Goal: Task Accomplishment & Management: Complete application form

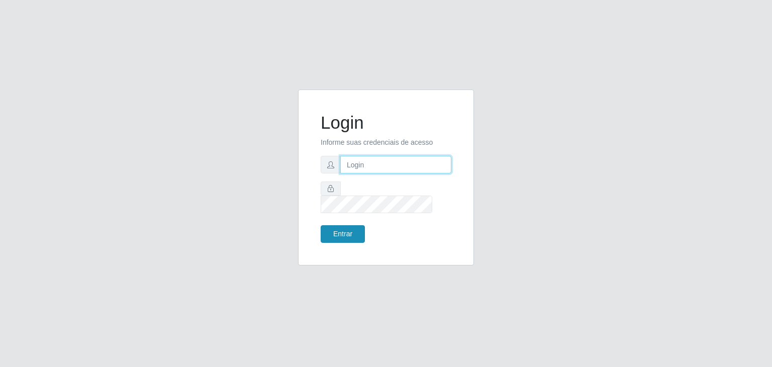
type input "jeisonrede@compras"
click at [346, 225] on button "Entrar" at bounding box center [343, 234] width 44 height 18
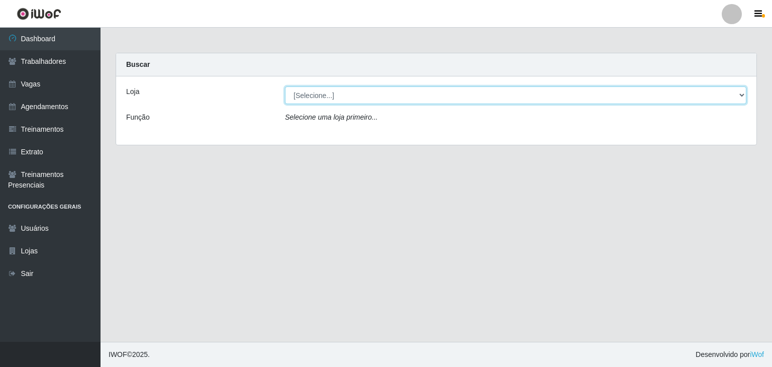
click at [308, 92] on select "[Selecione...] Rede Compras Supermercados - LOJA 1 Rede Compras Supermercados -…" at bounding box center [515, 95] width 461 height 18
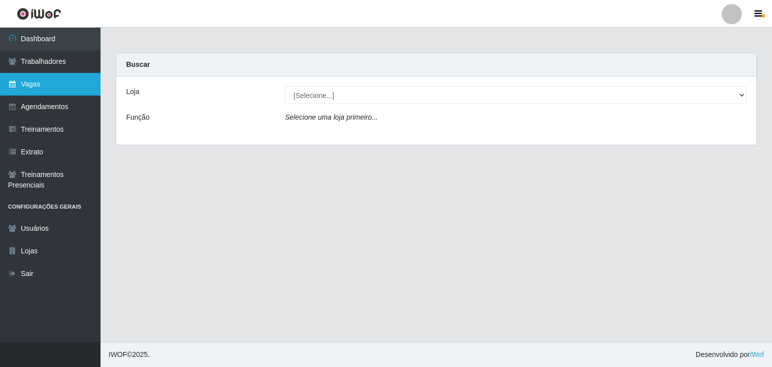
click at [23, 77] on link "Vagas" at bounding box center [50, 84] width 101 height 23
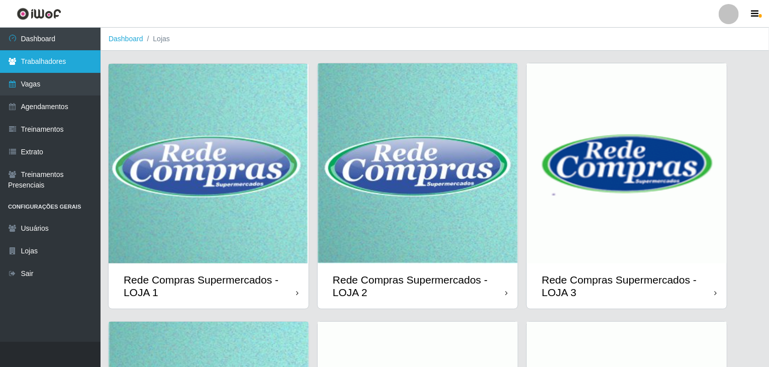
click at [70, 57] on link "Trabalhadores" at bounding box center [50, 61] width 101 height 23
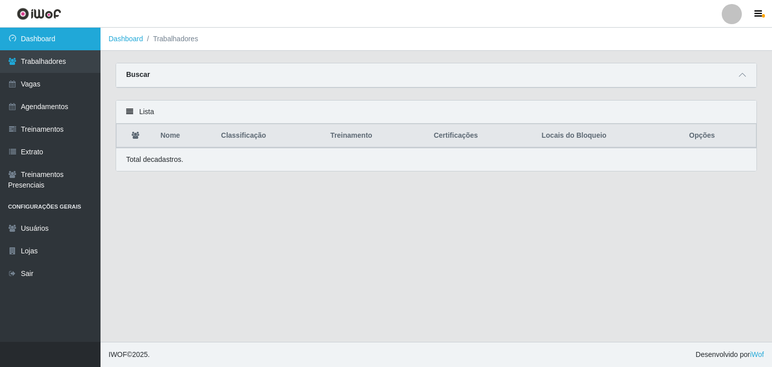
click at [63, 35] on link "Dashboard" at bounding box center [50, 39] width 101 height 23
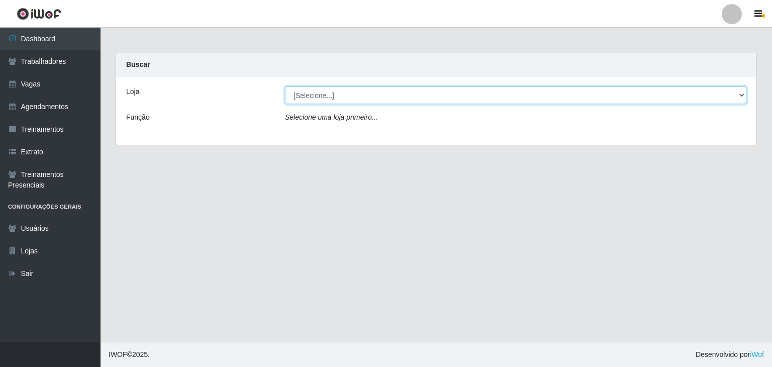
click at [365, 97] on select "[Selecione...] Rede Compras Supermercados - LOJA 1 Rede Compras Supermercados -…" at bounding box center [515, 95] width 461 height 18
select select "161"
click at [285, 86] on select "[Selecione...] Rede Compras Supermercados - LOJA 1 Rede Compras Supermercados -…" at bounding box center [515, 95] width 461 height 18
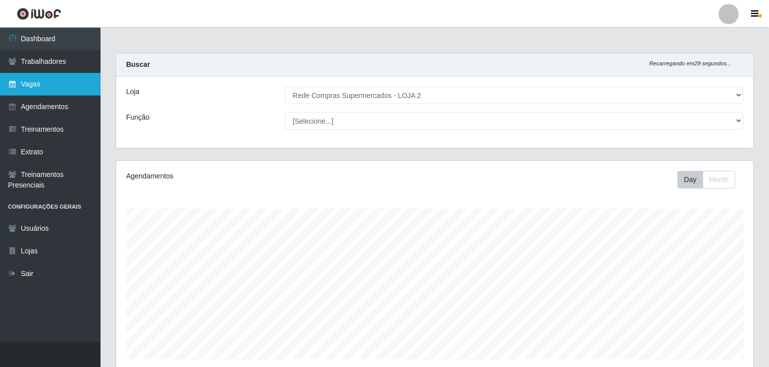
click at [56, 81] on link "Vagas" at bounding box center [50, 84] width 101 height 23
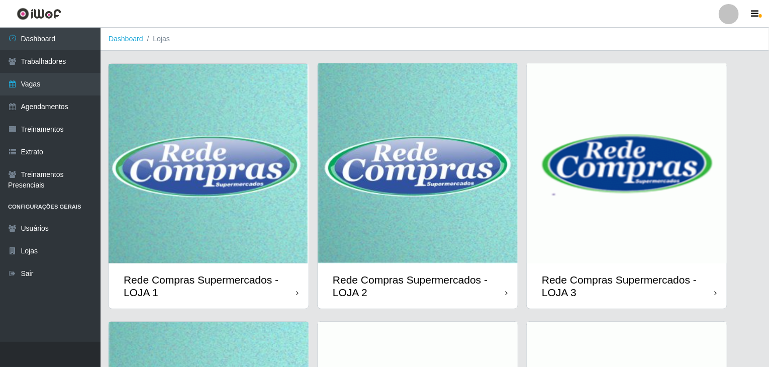
click at [409, 233] on img at bounding box center [418, 163] width 200 height 200
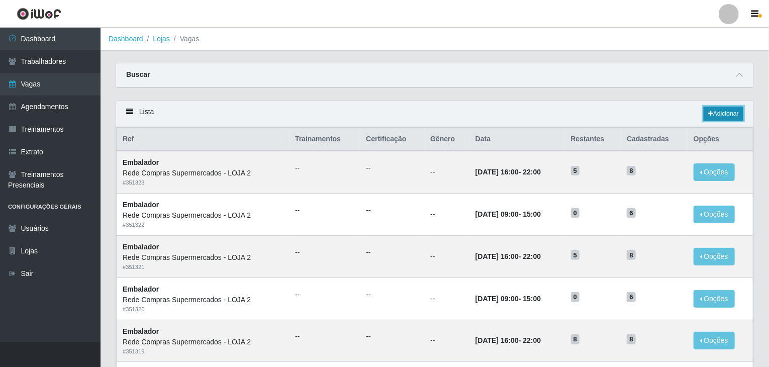
click at [729, 117] on link "Adicionar" at bounding box center [724, 114] width 40 height 14
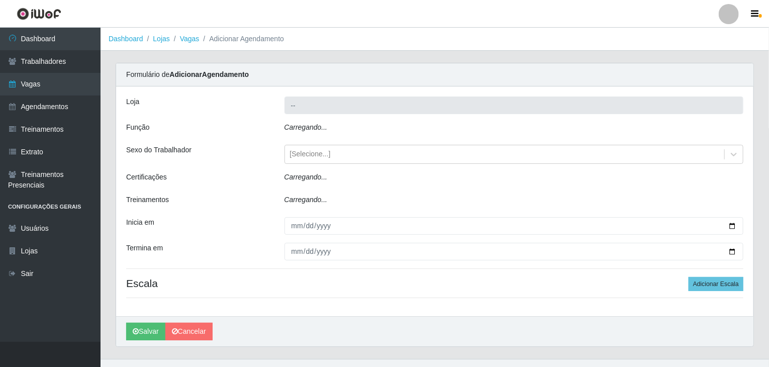
type input "Rede Compras Supermercados - LOJA 2"
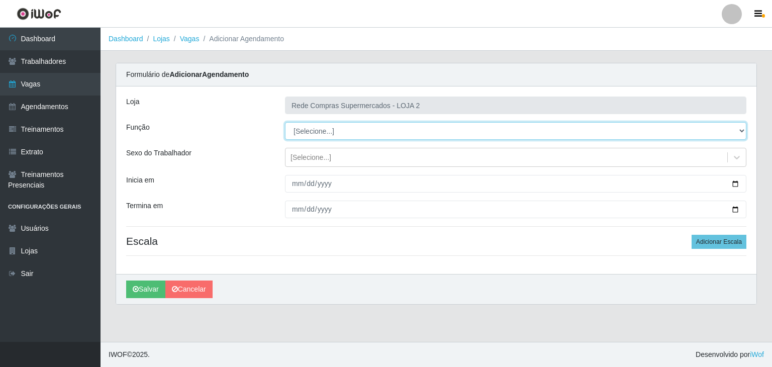
click at [314, 124] on select "[Selecione...] ASG ASG + ASG ++ Balconista Balconista + Balconista ++ Embalador…" at bounding box center [515, 131] width 461 height 18
select select "22"
click at [285, 122] on select "[Selecione...] ASG ASG + ASG ++ Balconista Balconista + Balconista ++ Embalador…" at bounding box center [515, 131] width 461 height 18
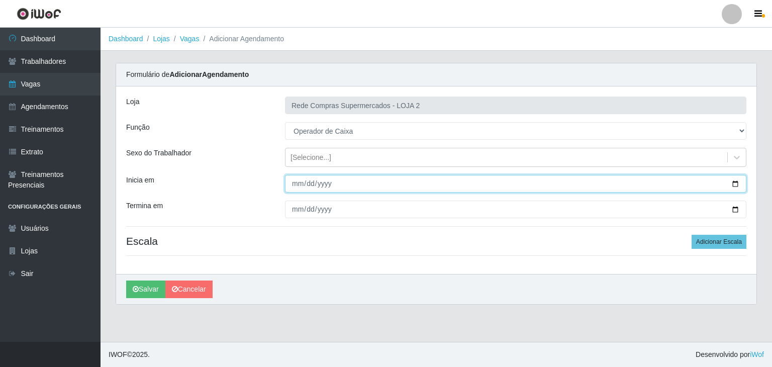
click at [736, 179] on input "Inicia em" at bounding box center [515, 184] width 461 height 18
type input "2025-10-13"
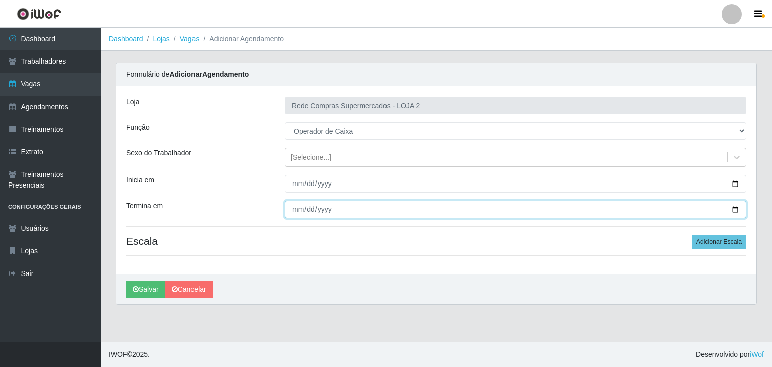
click at [731, 208] on input "Termina em" at bounding box center [515, 210] width 461 height 18
type input "2025-10-14"
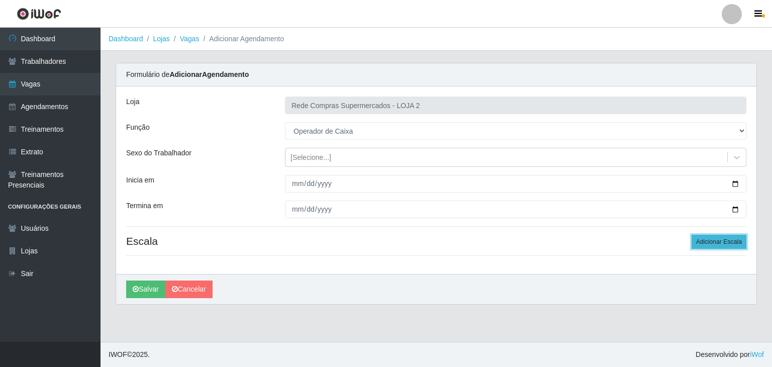
click at [727, 235] on button "Adicionar Escala" at bounding box center [719, 242] width 55 height 14
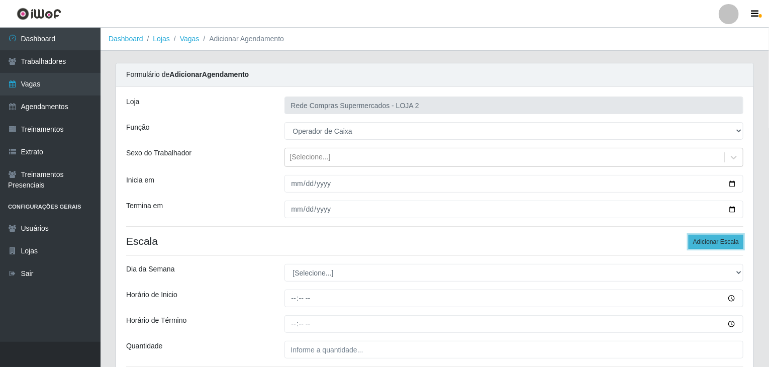
click at [727, 235] on button "Adicionar Escala" at bounding box center [716, 242] width 55 height 14
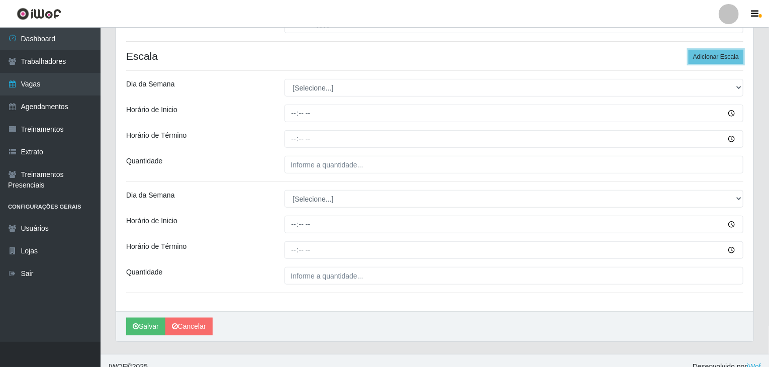
scroll to position [196, 0]
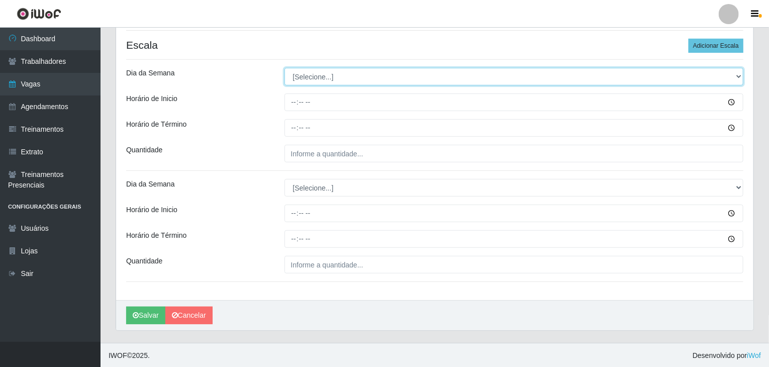
click at [317, 76] on select "[Selecione...] Segunda Terça Quarta Quinta Sexta Sábado Domingo" at bounding box center [513, 77] width 459 height 18
select select "1"
click at [284, 68] on select "[Selecione...] Segunda Terça Quarta Quinta Sexta Sábado Domingo" at bounding box center [513, 77] width 459 height 18
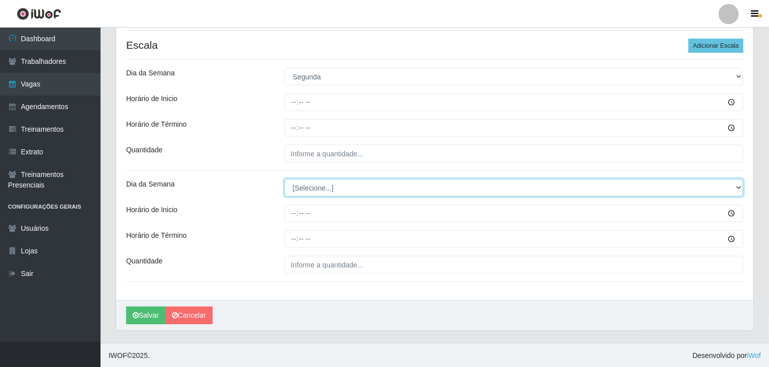
click at [335, 182] on select "[Selecione...] Segunda Terça Quarta Quinta Sexta Sábado Domingo" at bounding box center [513, 188] width 459 height 18
select select "2"
click at [284, 179] on select "[Selecione...] Segunda Terça Quarta Quinta Sexta Sábado Domingo" at bounding box center [513, 188] width 459 height 18
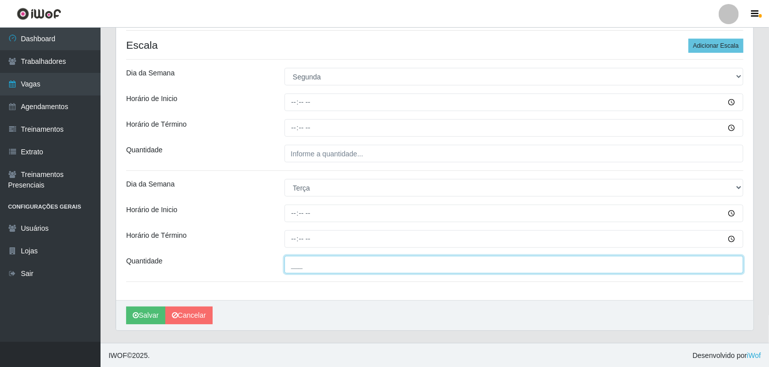
click at [321, 262] on input "___" at bounding box center [513, 265] width 459 height 18
type input "2__"
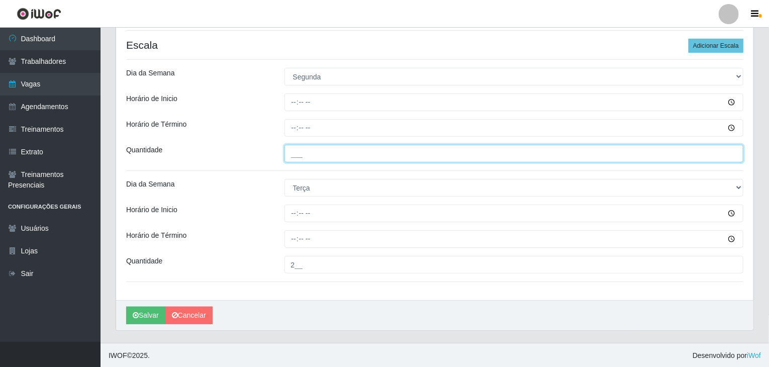
click at [318, 149] on input "___" at bounding box center [513, 154] width 459 height 18
type input "2__"
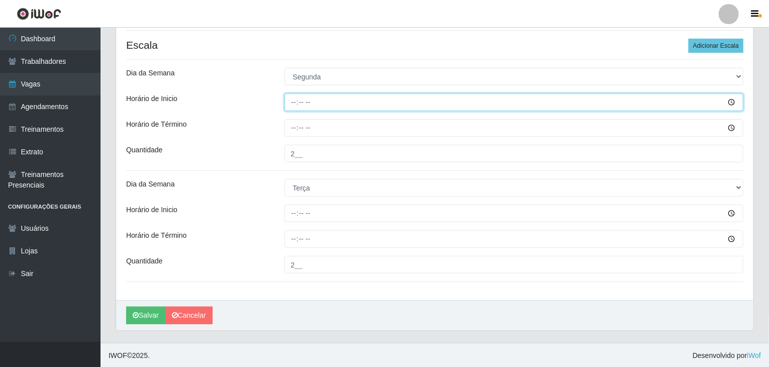
click at [290, 99] on input "Horário de Inicio" at bounding box center [513, 102] width 459 height 18
type input "16:30"
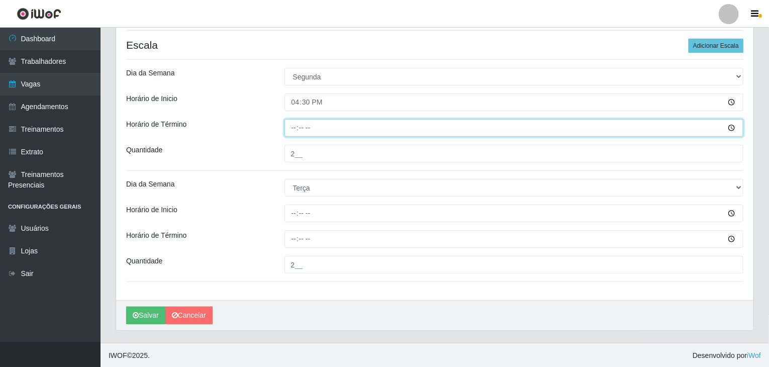
click at [289, 125] on input "Horário de Término" at bounding box center [513, 128] width 459 height 18
type input "22:30"
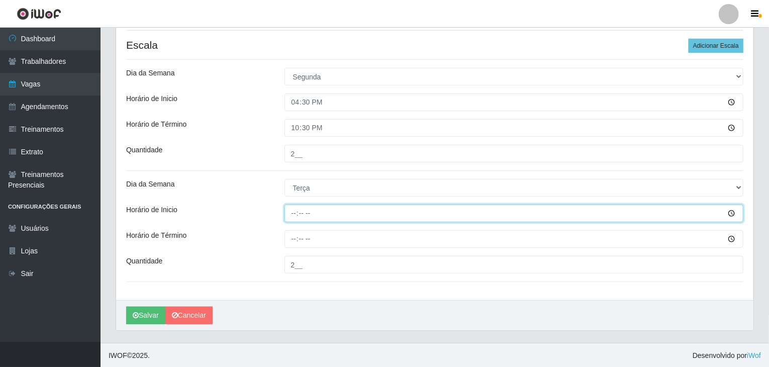
click at [292, 214] on input "Horário de Inicio" at bounding box center [513, 214] width 459 height 18
type input "16:30"
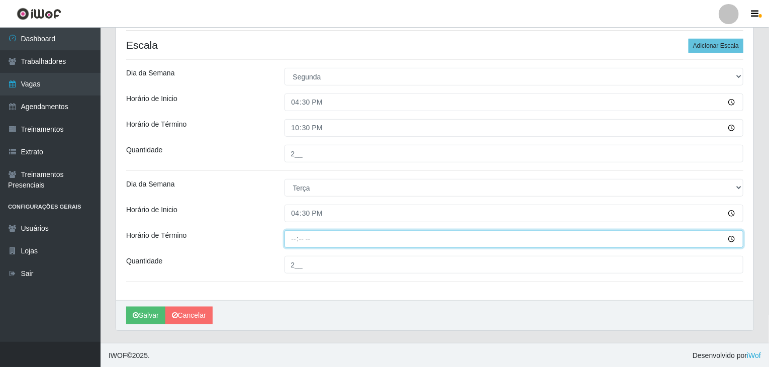
click at [294, 242] on input "Horário de Término" at bounding box center [513, 239] width 459 height 18
type input "22:30"
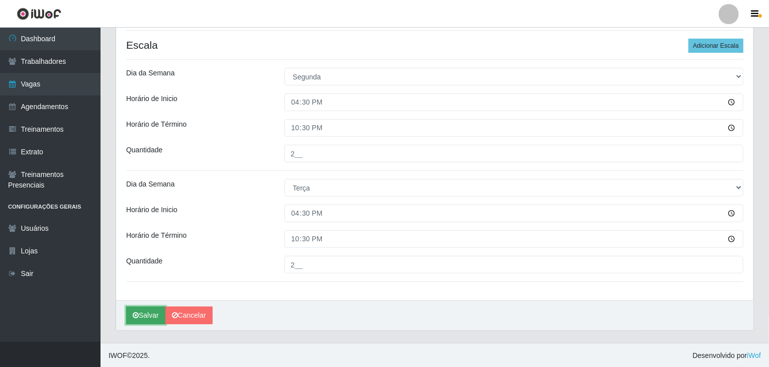
click at [155, 314] on button "Salvar" at bounding box center [145, 316] width 39 height 18
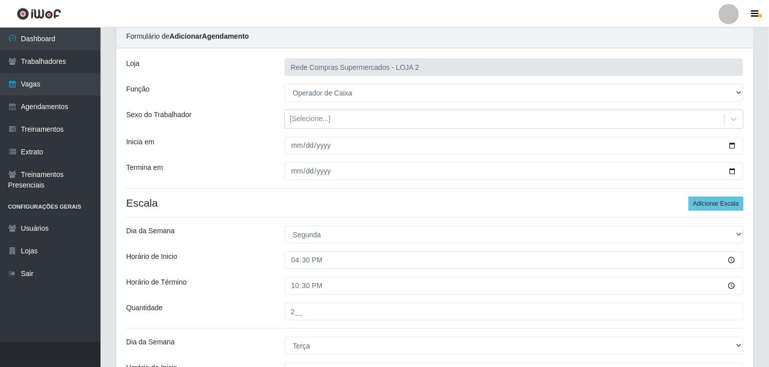
scroll to position [0, 0]
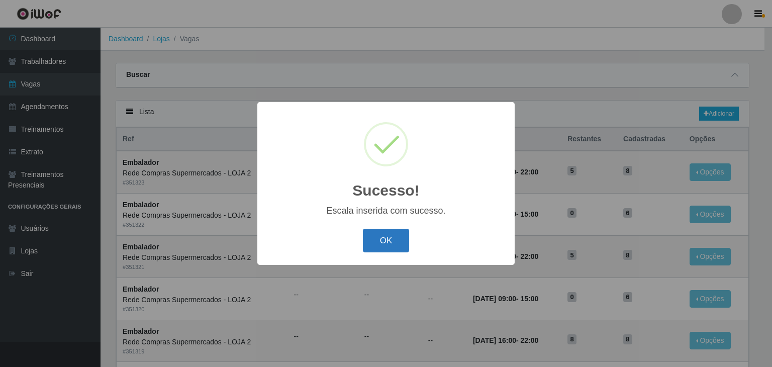
click at [385, 245] on button "OK" at bounding box center [386, 241] width 47 height 24
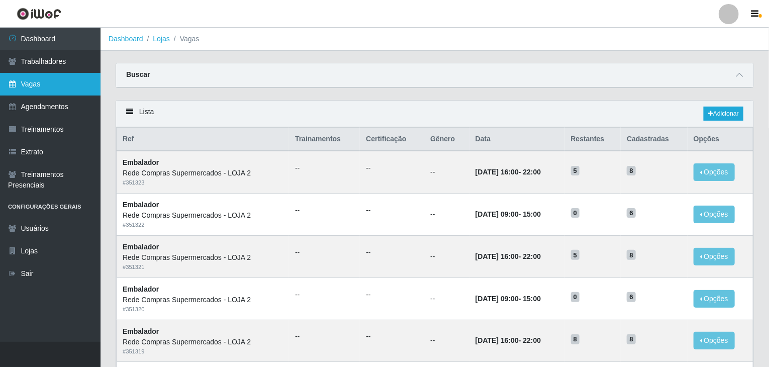
click at [68, 83] on link "Vagas" at bounding box center [50, 84] width 101 height 23
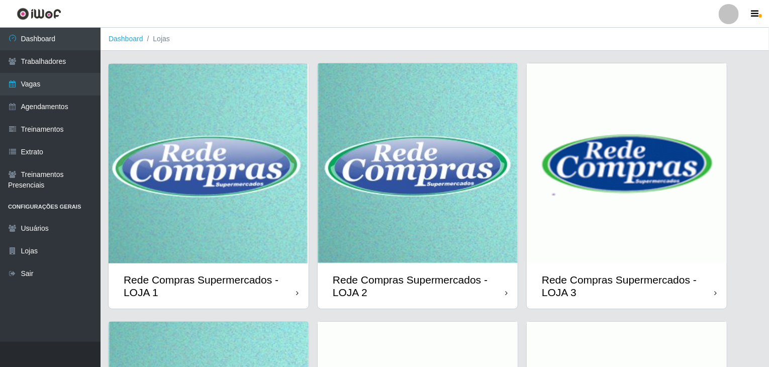
click at [260, 173] on img at bounding box center [209, 164] width 200 height 200
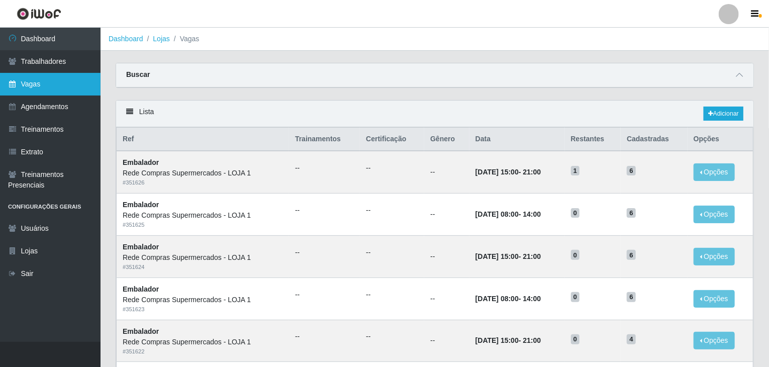
click at [44, 86] on link "Vagas" at bounding box center [50, 84] width 101 height 23
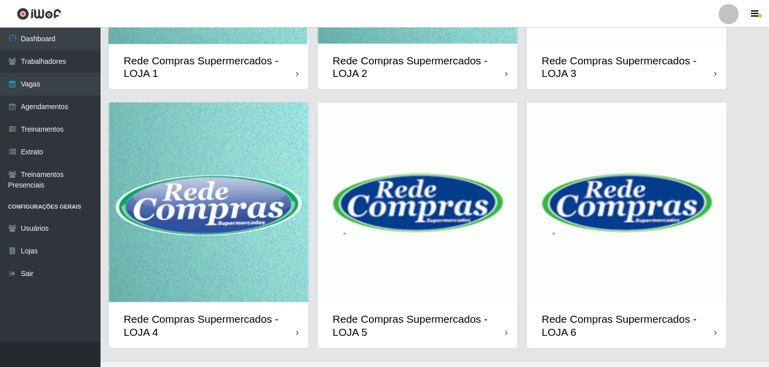
scroll to position [238, 0]
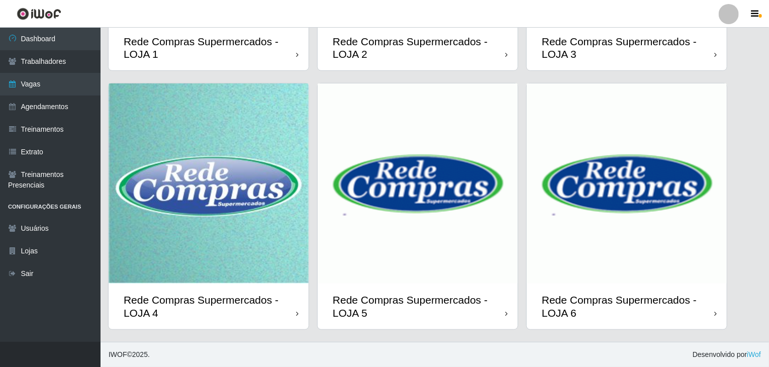
click at [380, 165] on img at bounding box center [418, 183] width 200 height 200
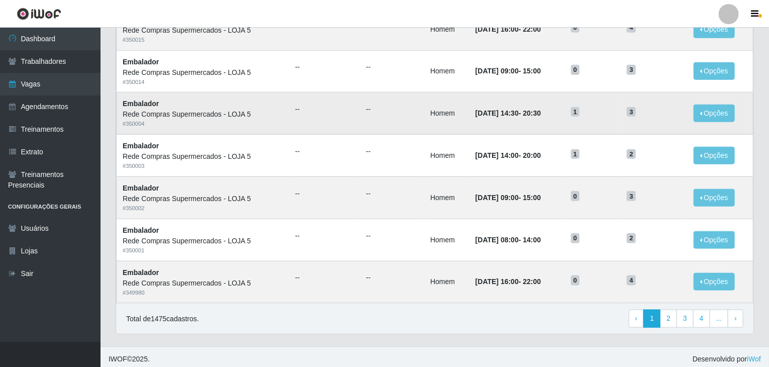
scroll to position [482, 0]
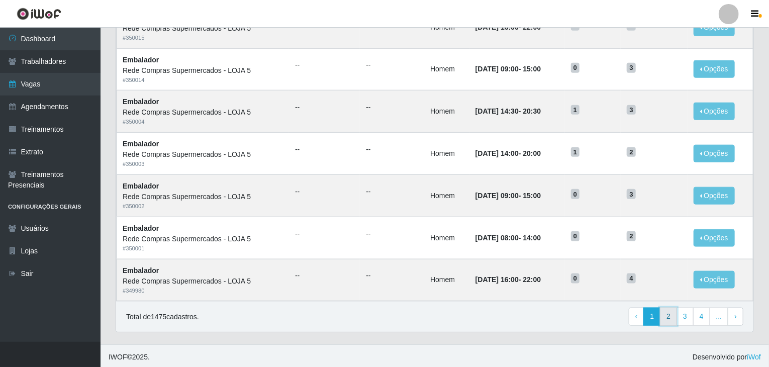
click at [669, 319] on link "2" at bounding box center [668, 317] width 17 height 18
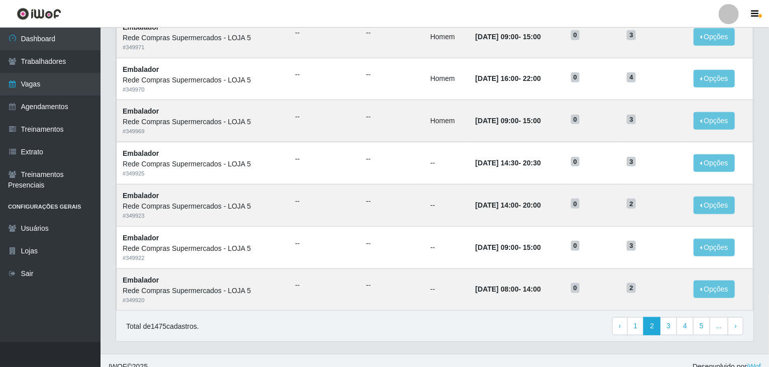
scroll to position [482, 0]
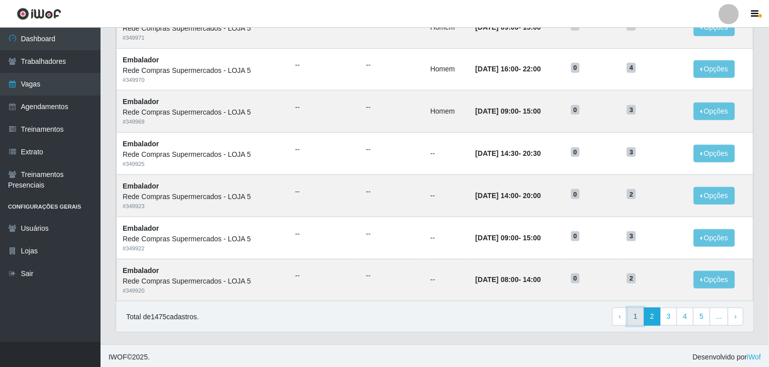
click at [643, 314] on link "1" at bounding box center [635, 317] width 17 height 18
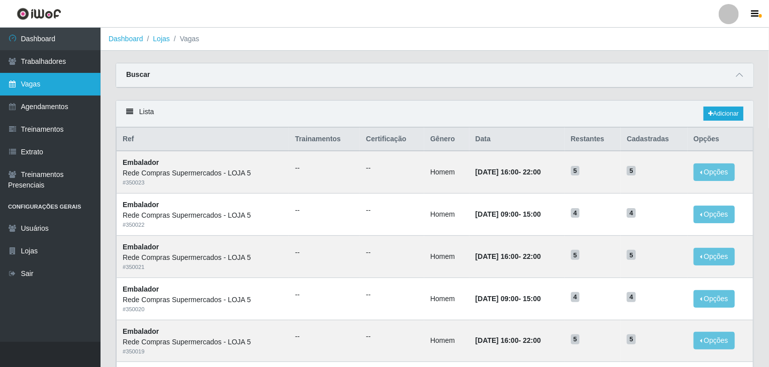
click at [64, 91] on link "Vagas" at bounding box center [50, 84] width 101 height 23
